Goal: Information Seeking & Learning: Learn about a topic

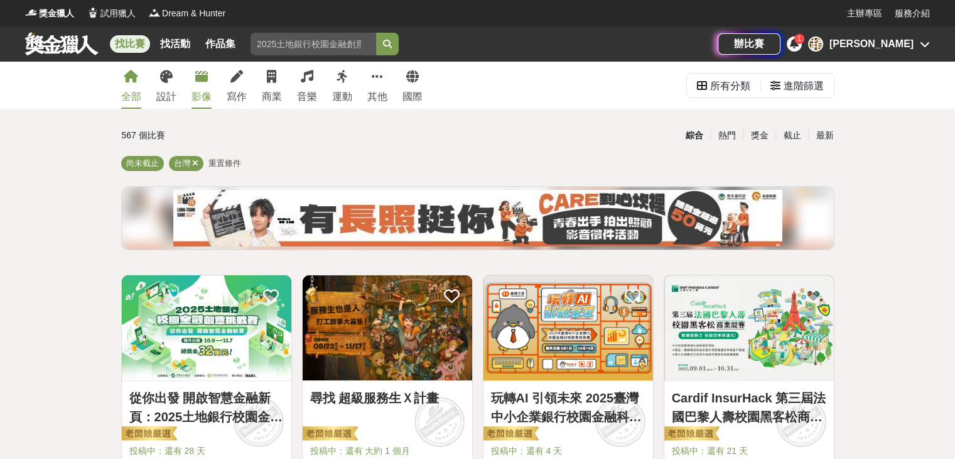
click at [207, 92] on div "影像" at bounding box center [202, 96] width 20 height 15
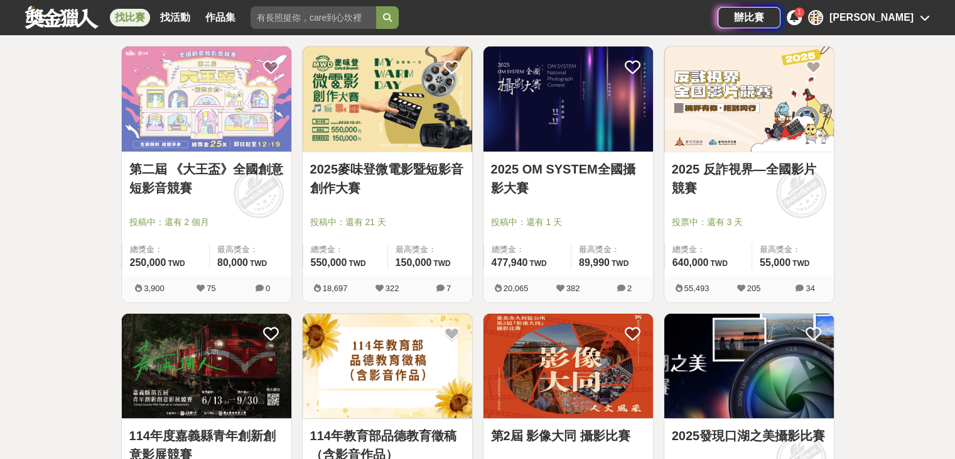
scroll to position [251, 0]
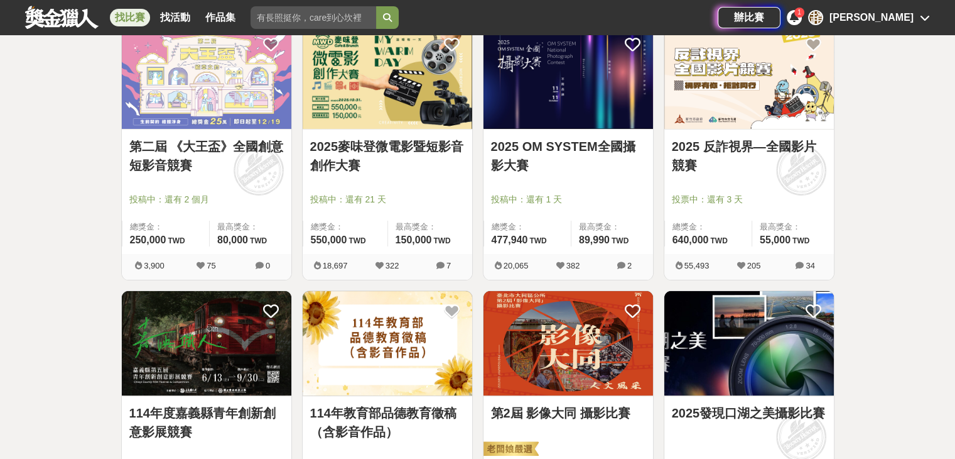
click at [560, 146] on link "2025 OM SYSTEM全國攝影大賽" at bounding box center [568, 156] width 155 height 38
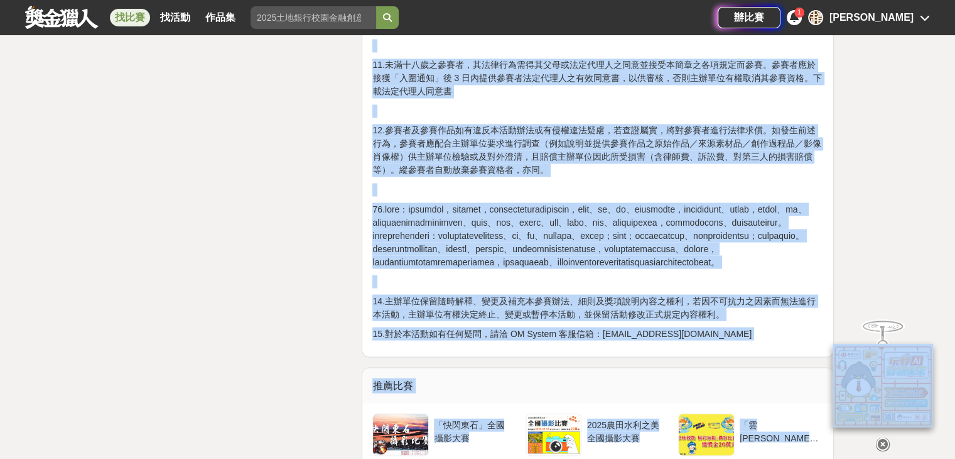
scroll to position [2261, 0]
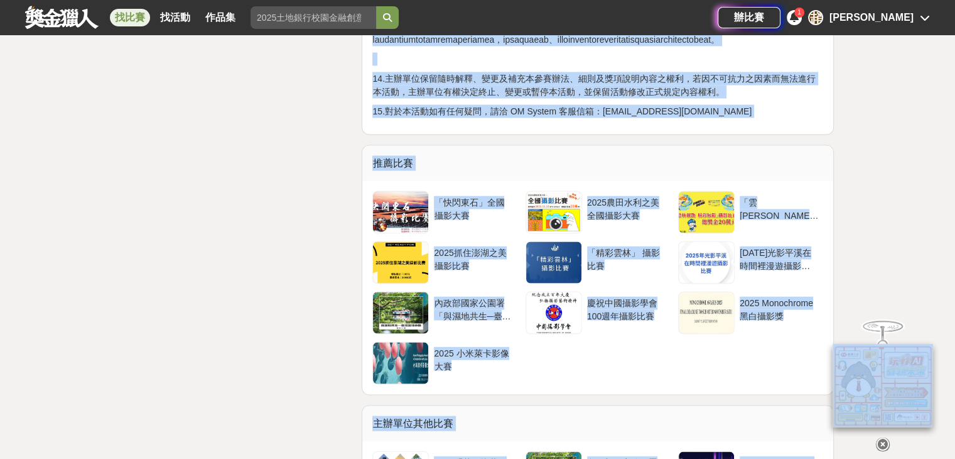
scroll to position [2450, 0]
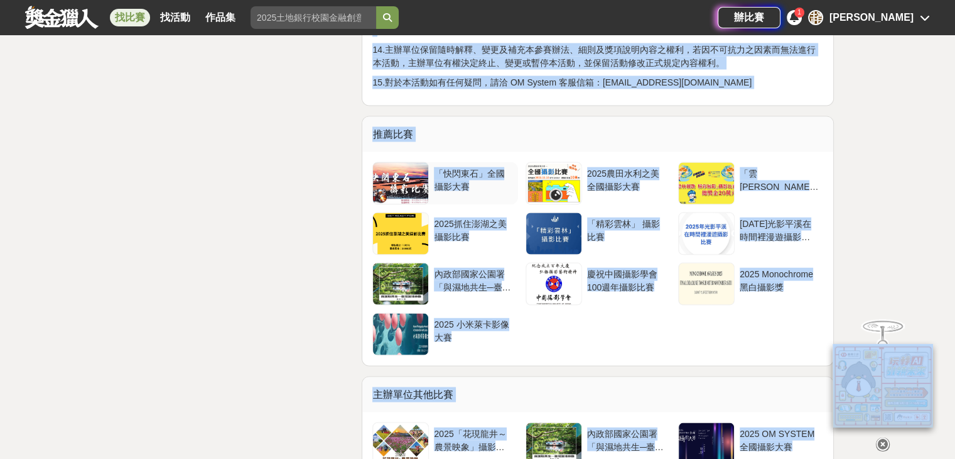
click at [449, 205] on div "「快閃東石」全國攝影大賽" at bounding box center [473, 183] width 89 height 43
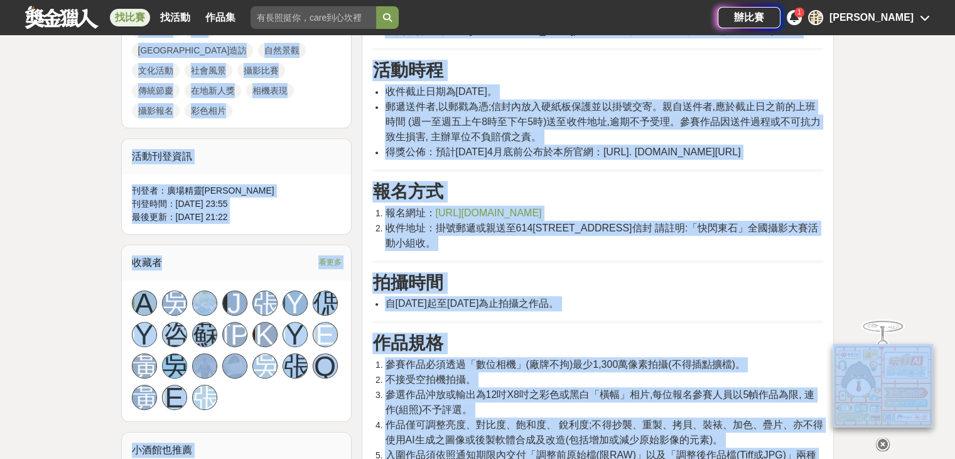
scroll to position [691, 0]
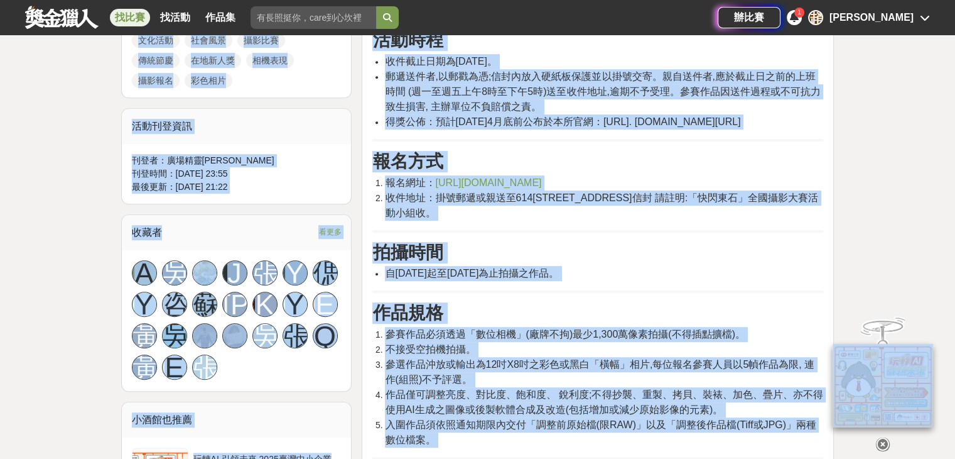
click at [687, 244] on h3 "拍攝時間" at bounding box center [597, 252] width 451 height 21
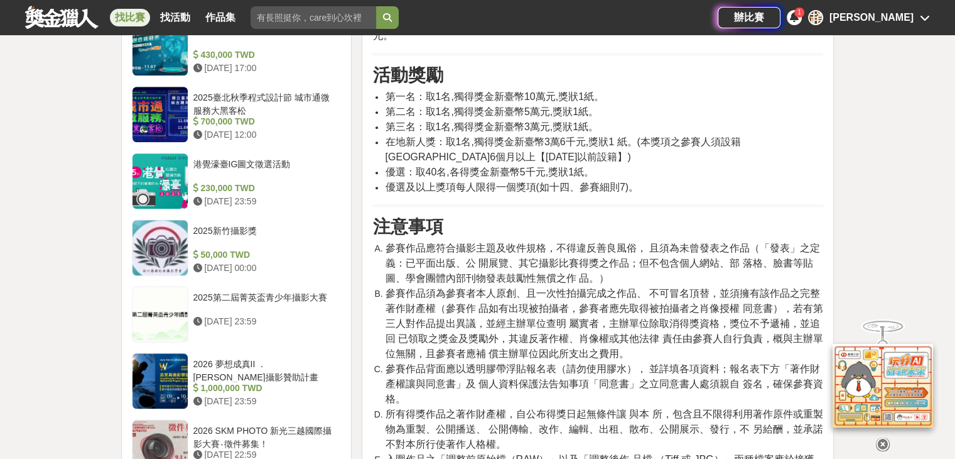
scroll to position [1194, 0]
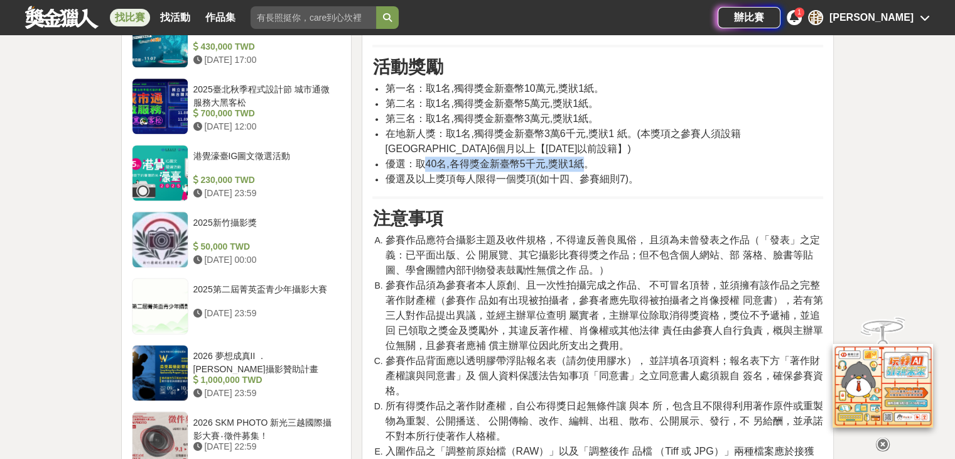
drag, startPoint x: 425, startPoint y: 148, endPoint x: 582, endPoint y: 153, distance: 157.7
click at [582, 158] on span "優選：取40名,各得獎金新臺幣5千元,獎狀1紙。" at bounding box center [489, 163] width 209 height 11
click at [631, 173] on span "優選及以上獎項每人限得一個獎項(如十四、參賽細則7)。" at bounding box center [512, 178] width 254 height 11
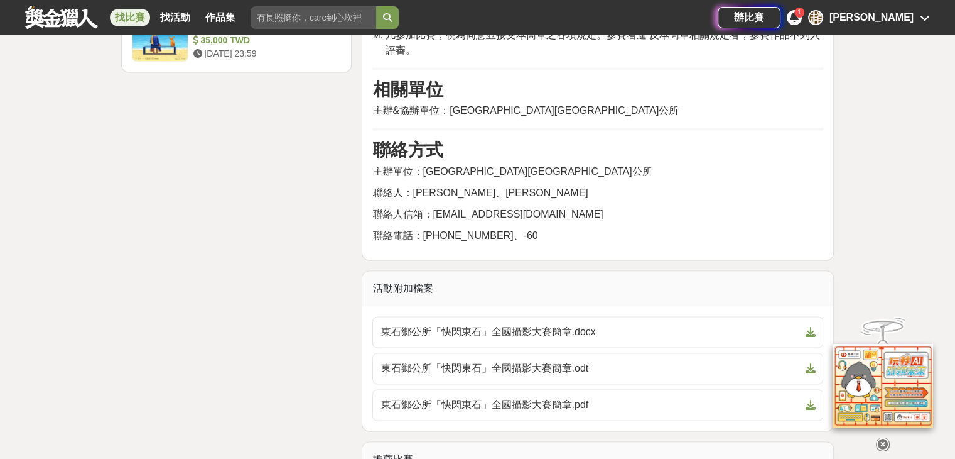
scroll to position [2010, 0]
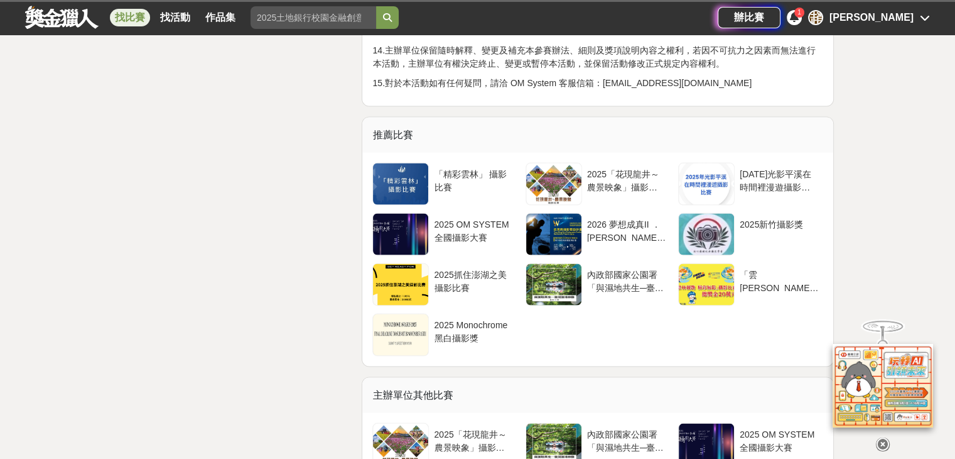
scroll to position [2450, 0]
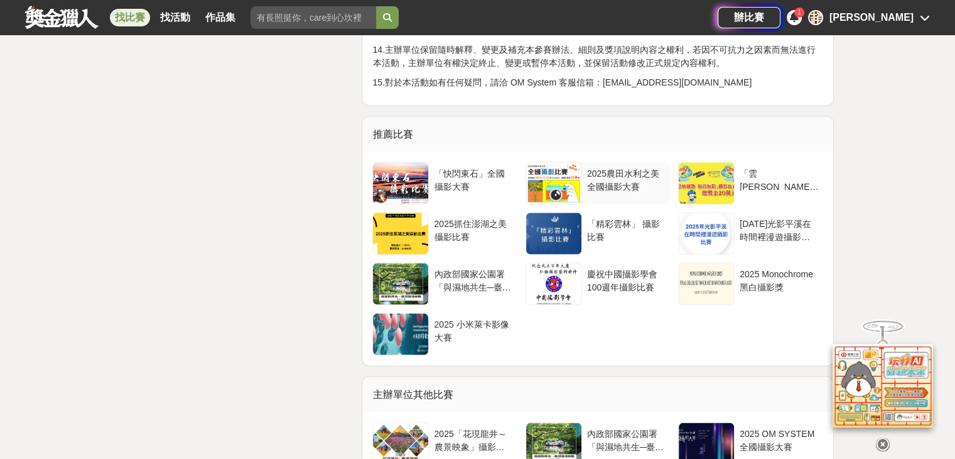
click at [607, 191] on div "2025農田水利之美 全國攝影大賽" at bounding box center [626, 179] width 79 height 24
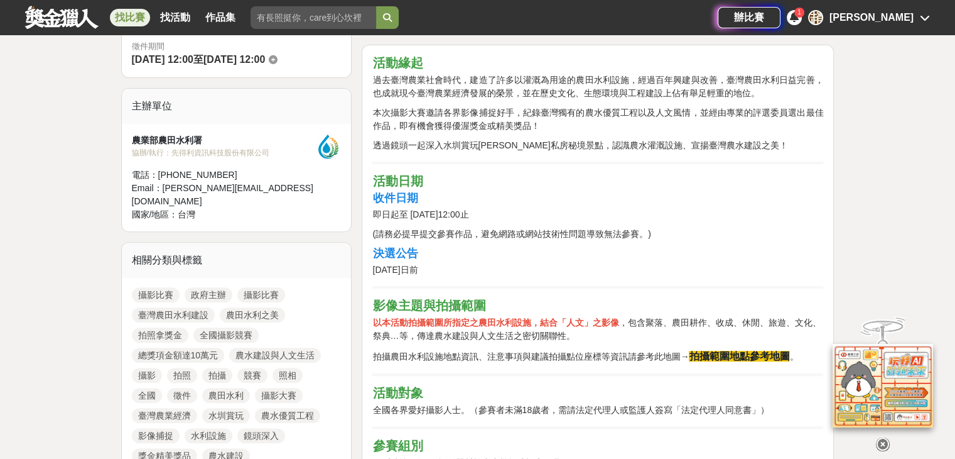
scroll to position [377, 0]
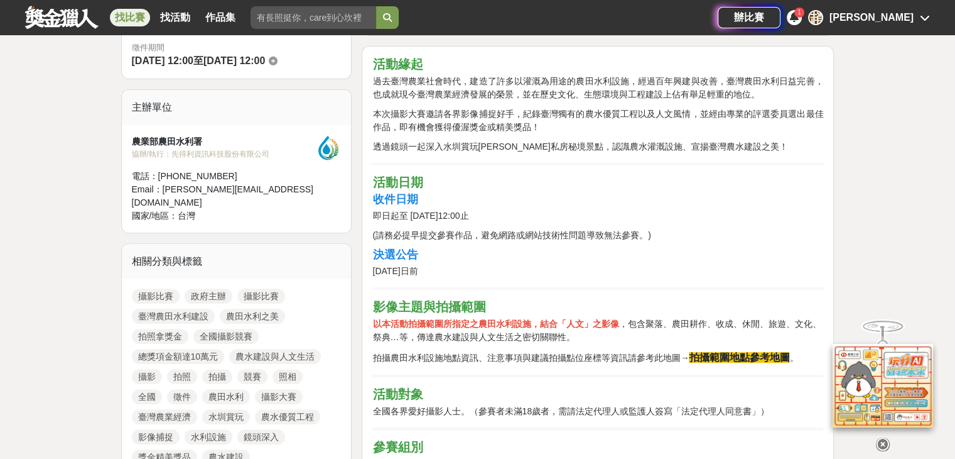
click at [739, 356] on strong "拍攝範圍地點參考地圖" at bounding box center [739, 357] width 101 height 11
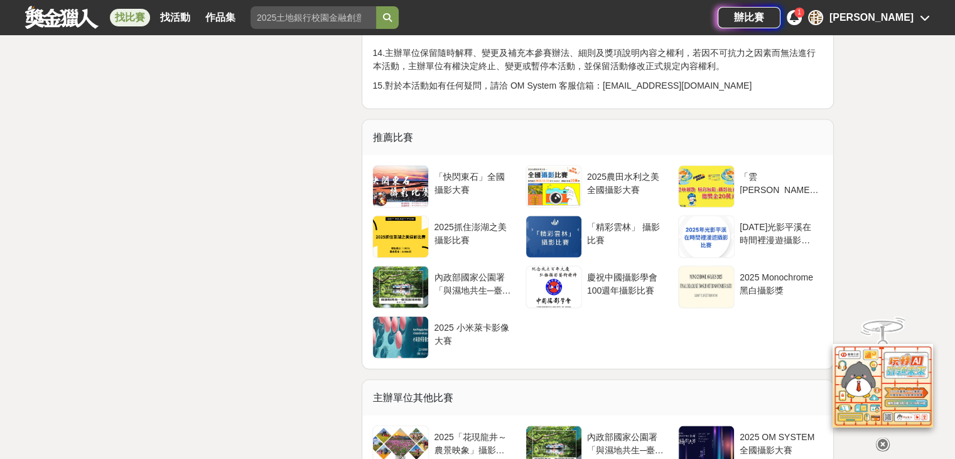
scroll to position [2450, 0]
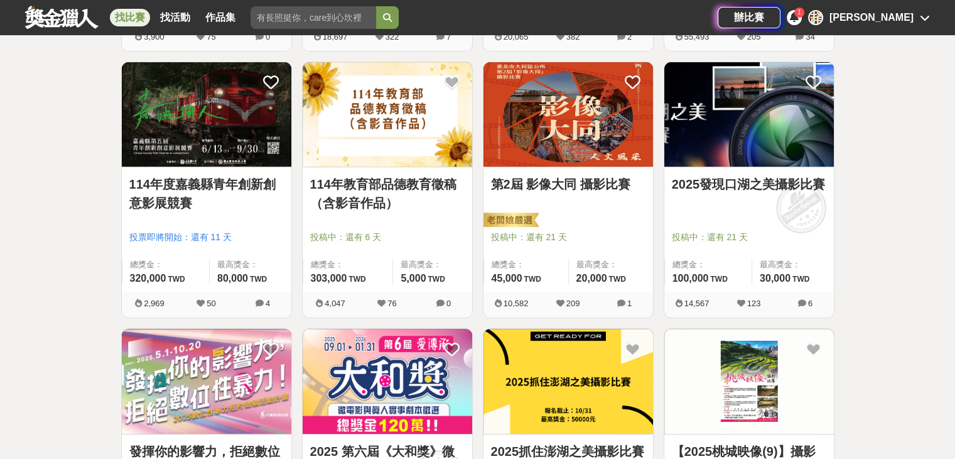
scroll to position [503, 0]
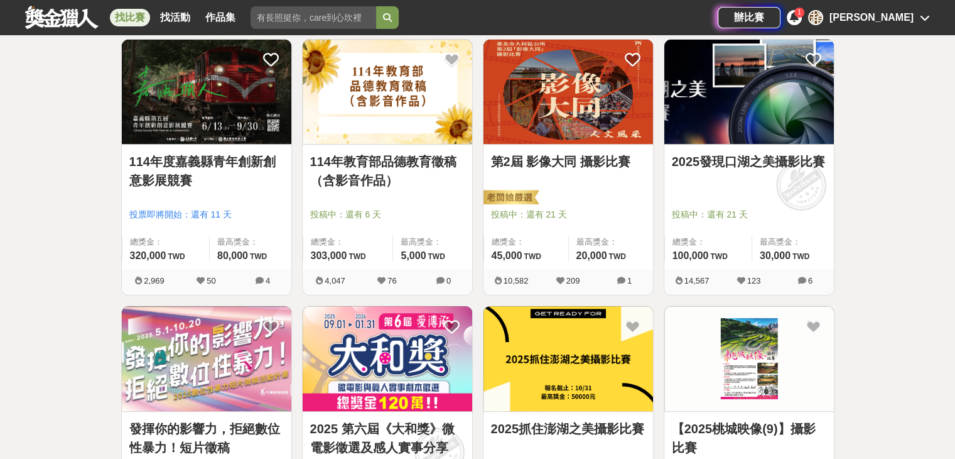
click at [555, 160] on link "第2屆 影像大同 攝影比賽" at bounding box center [568, 161] width 155 height 19
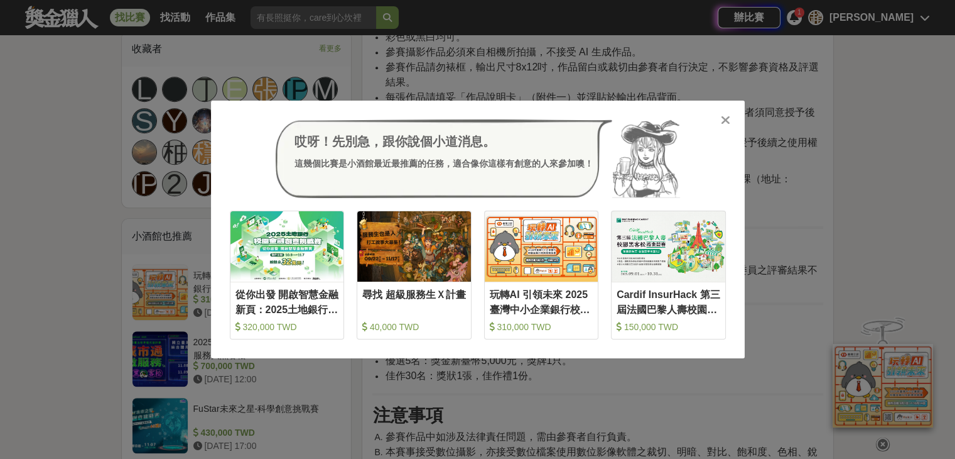
scroll to position [817, 0]
click at [727, 121] on icon at bounding box center [725, 120] width 9 height 13
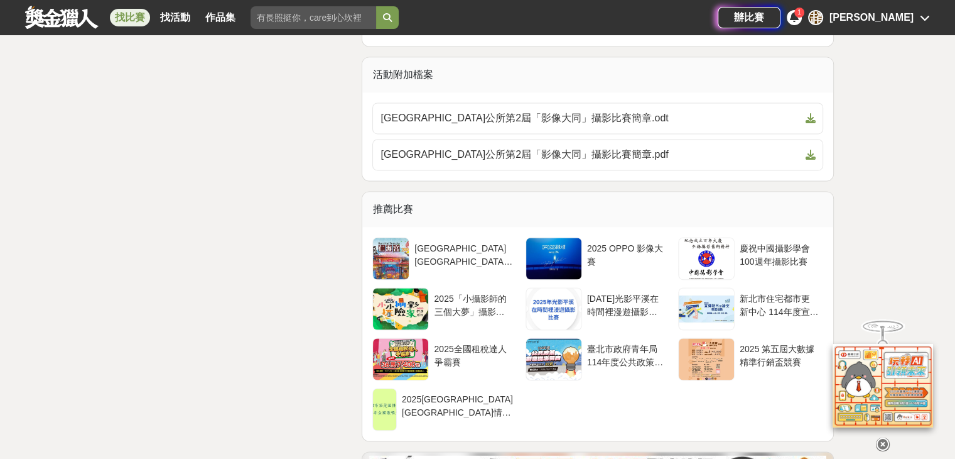
scroll to position [1947, 0]
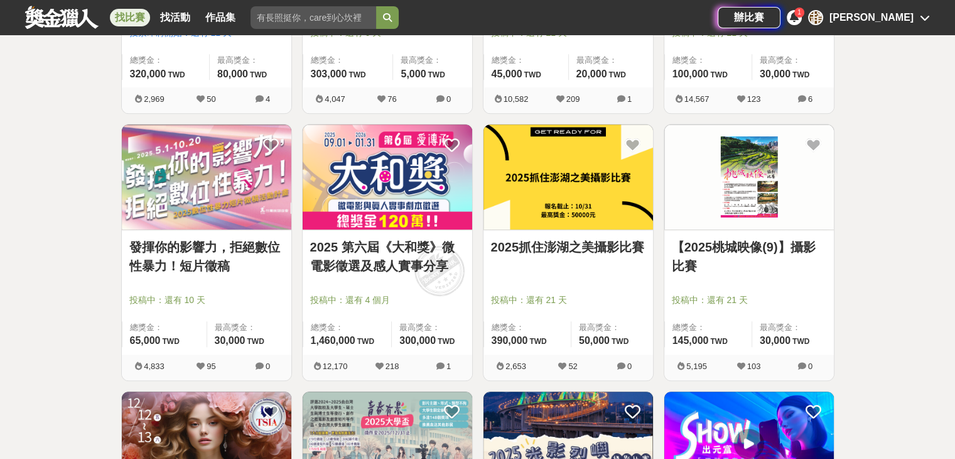
scroll to position [691, 0]
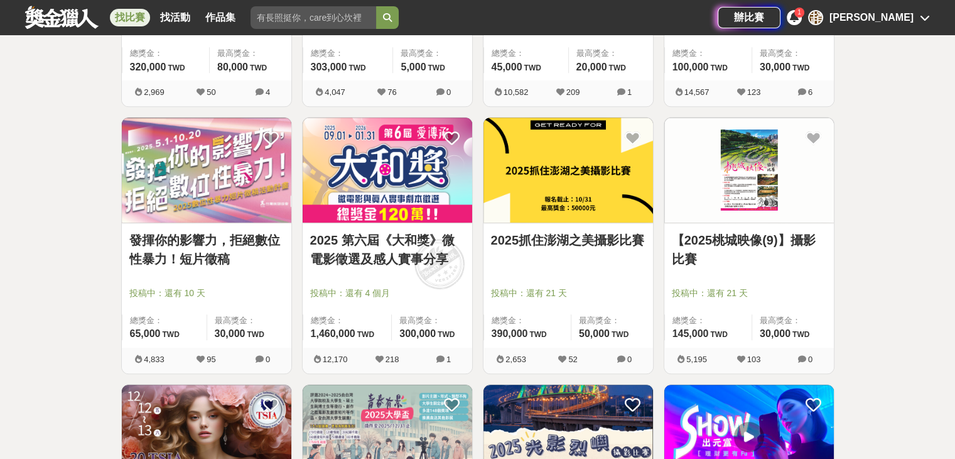
click at [555, 239] on link "2025抓住澎湖之美攝影比賽" at bounding box center [568, 240] width 155 height 19
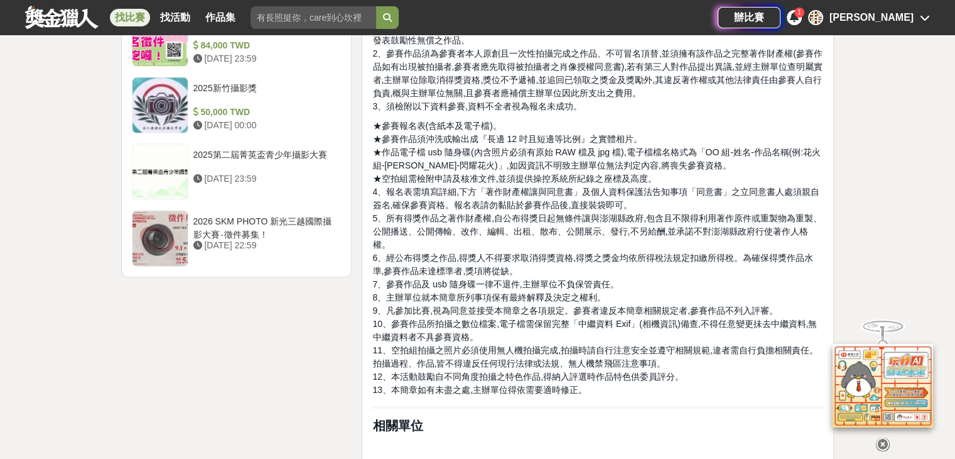
scroll to position [1530, 0]
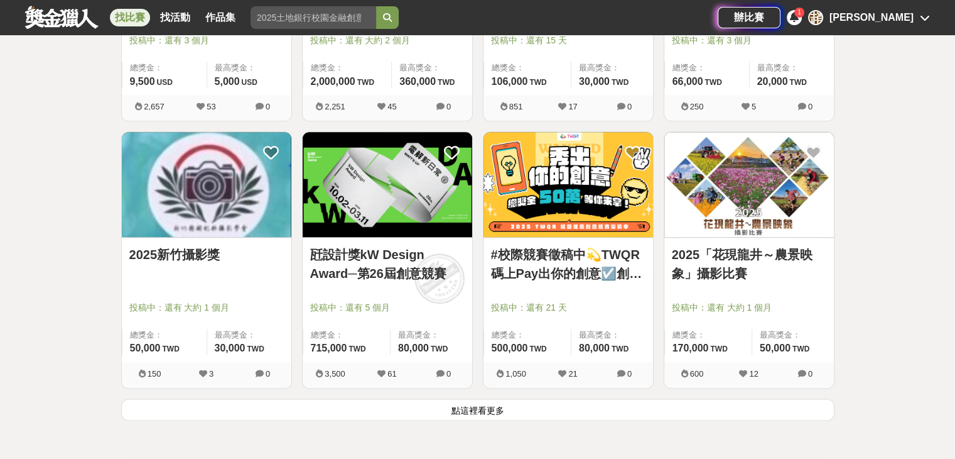
scroll to position [1508, 0]
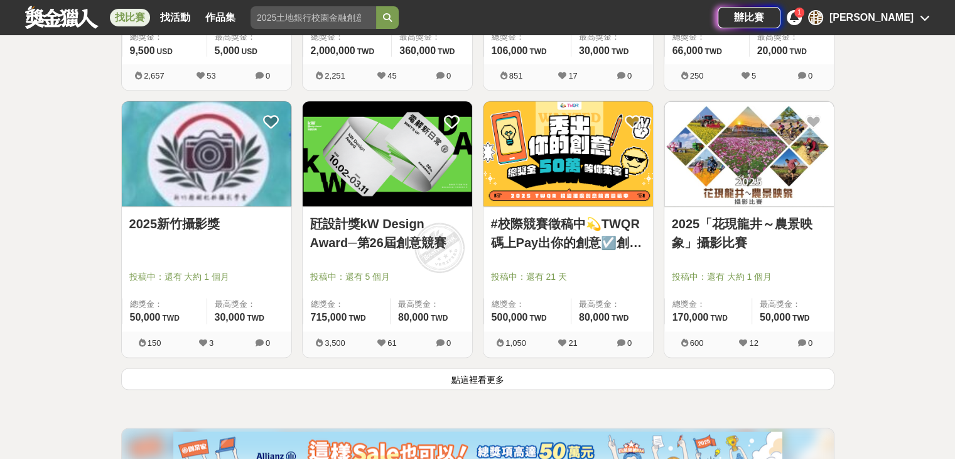
click at [189, 218] on link "2025新竹攝影獎" at bounding box center [206, 223] width 155 height 19
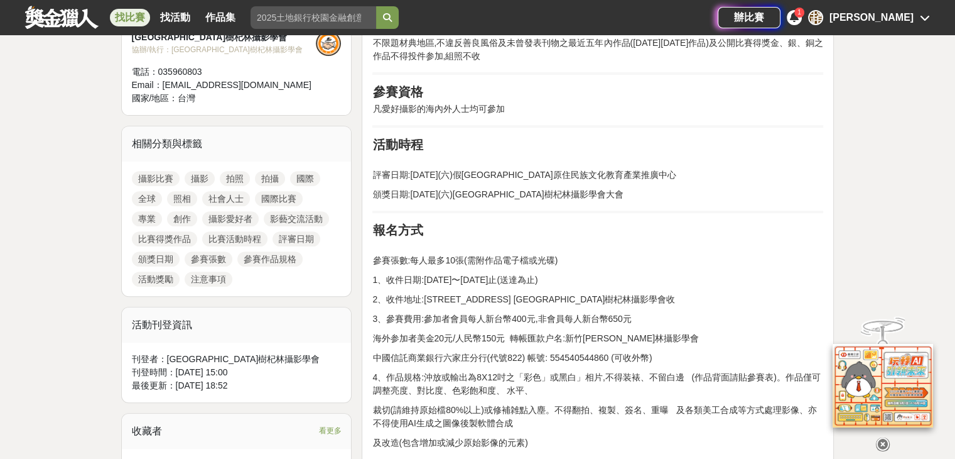
scroll to position [503, 0]
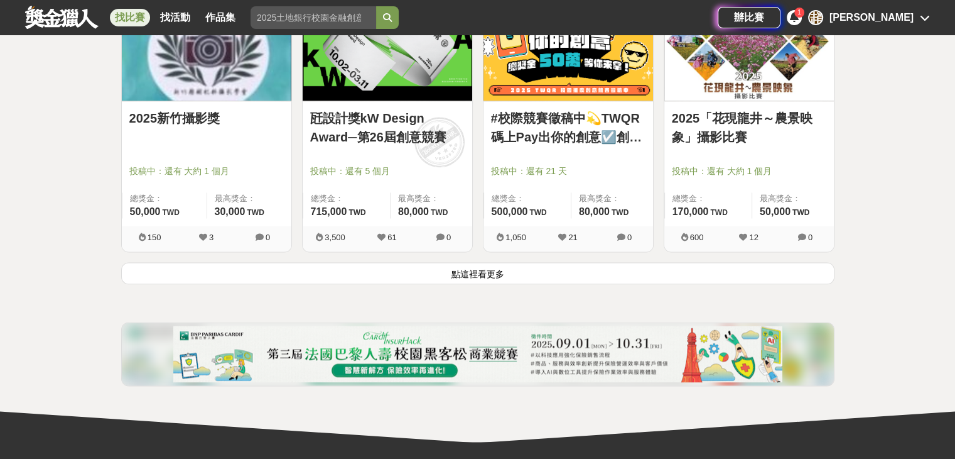
scroll to position [1633, 0]
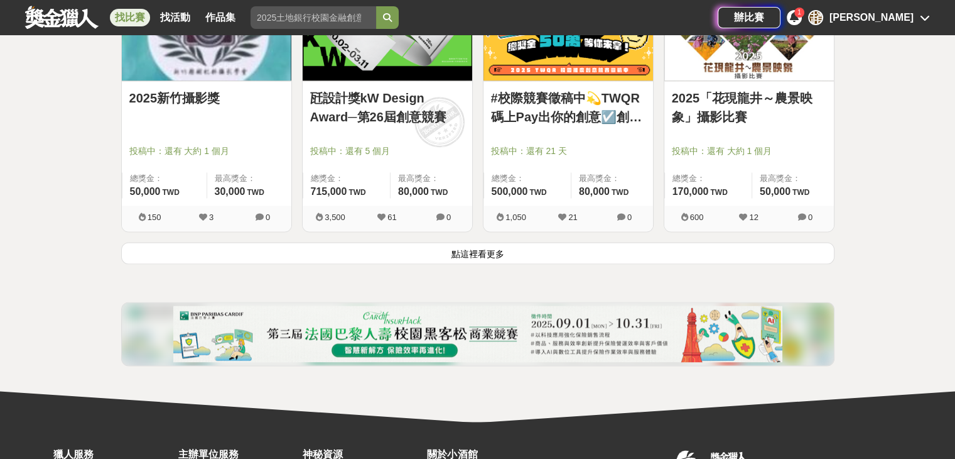
drag, startPoint x: 477, startPoint y: 249, endPoint x: 485, endPoint y: 245, distance: 8.7
click at [477, 249] on button "點這裡看更多" at bounding box center [478, 253] width 714 height 22
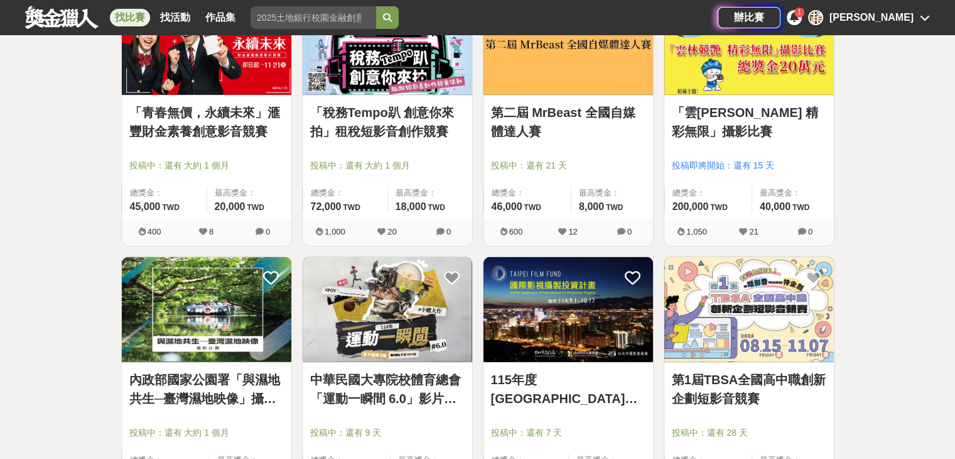
scroll to position [3078, 0]
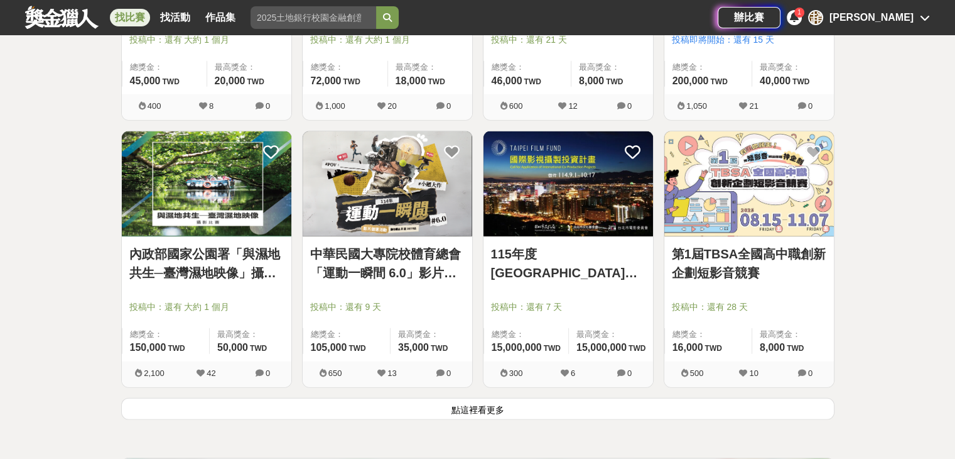
click at [208, 197] on img at bounding box center [207, 183] width 170 height 105
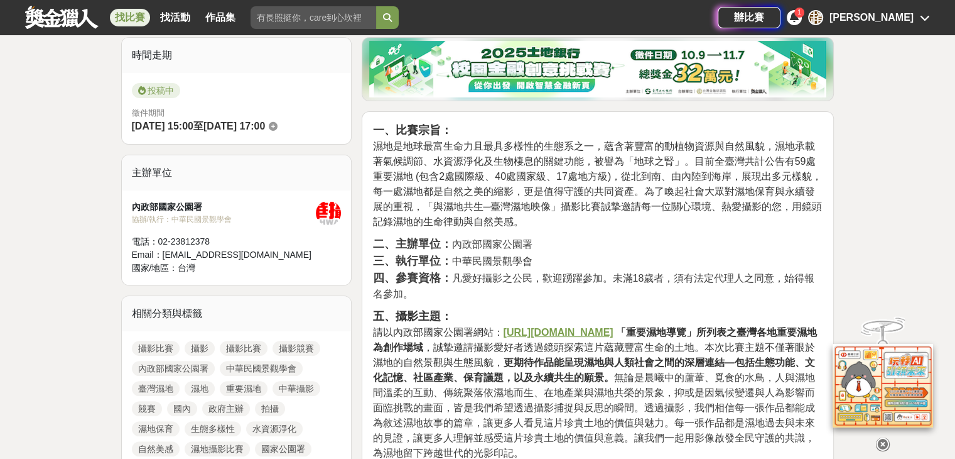
scroll to position [314, 0]
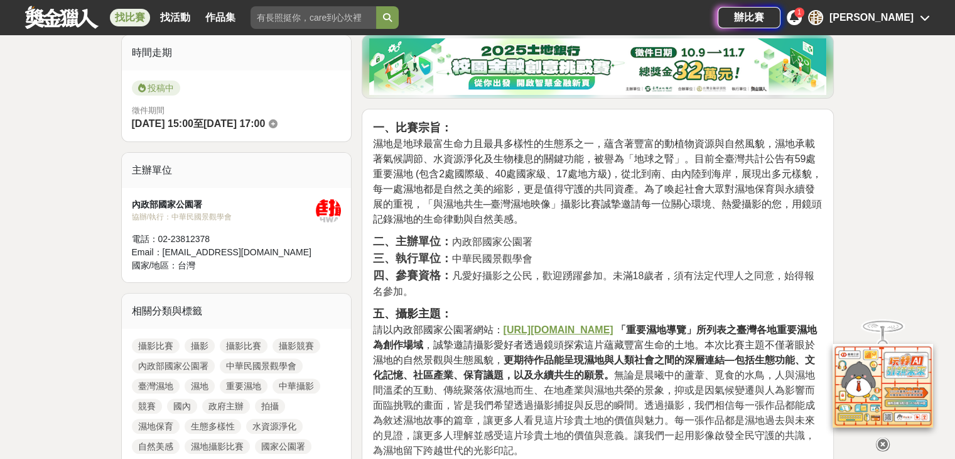
click at [607, 329] on u "https://www.nps.gov.tw/ch/wetland/wetguide" at bounding box center [558, 329] width 110 height 11
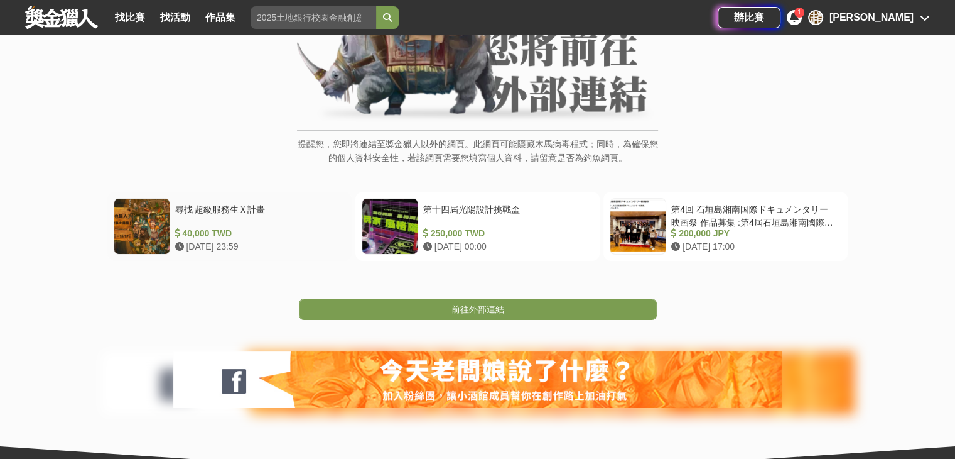
scroll to position [188, 0]
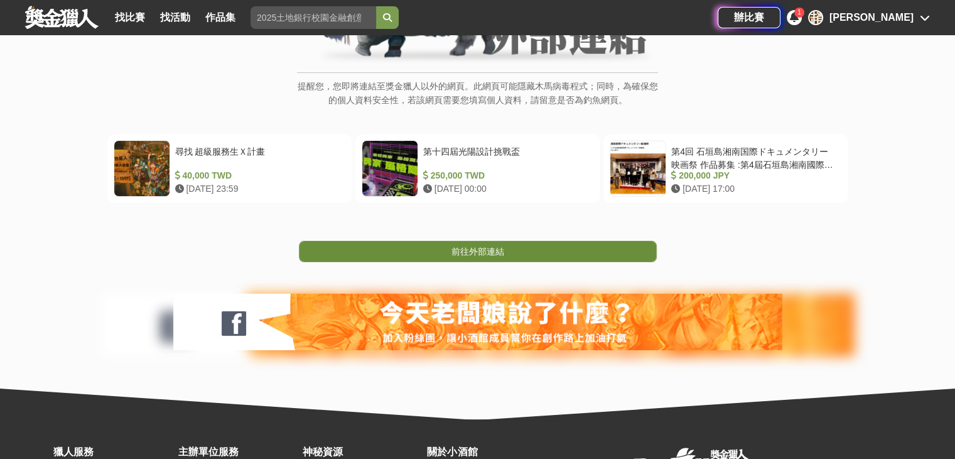
click at [477, 251] on span "前往外部連結" at bounding box center [478, 251] width 53 height 10
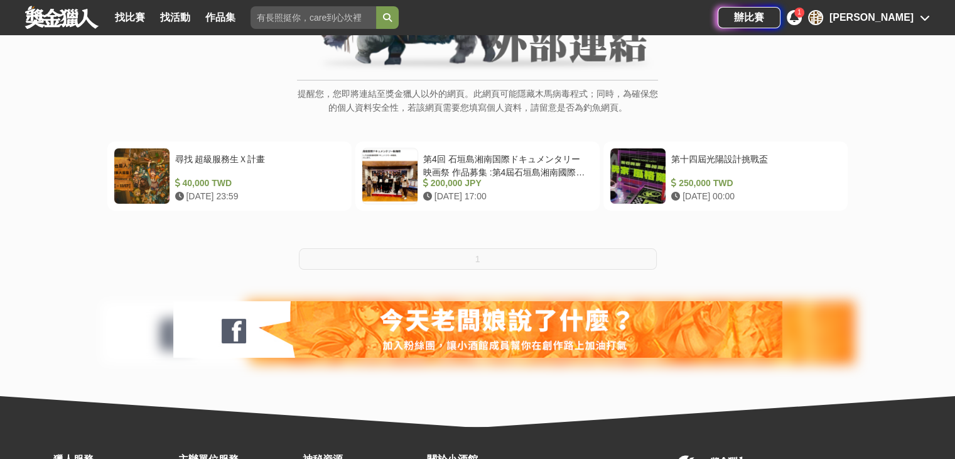
scroll to position [188, 0]
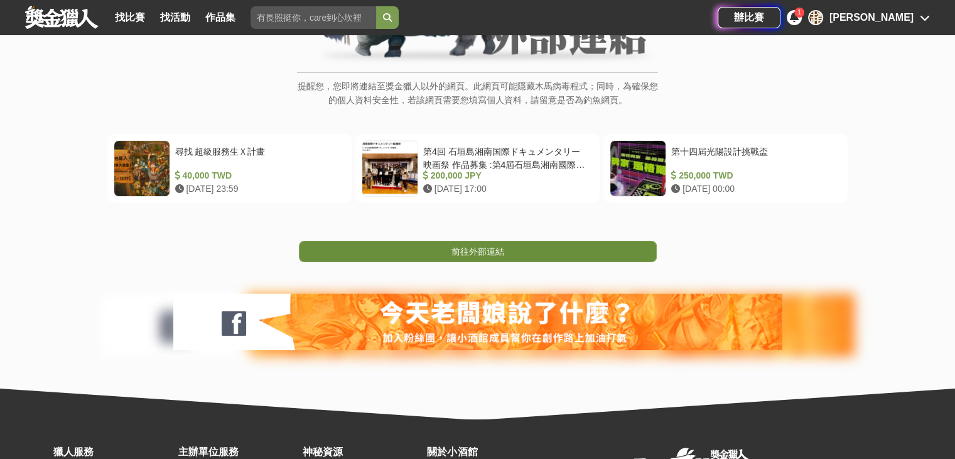
click at [476, 249] on span "前往外部連結" at bounding box center [478, 251] width 53 height 10
